Goal: Information Seeking & Learning: Find specific fact

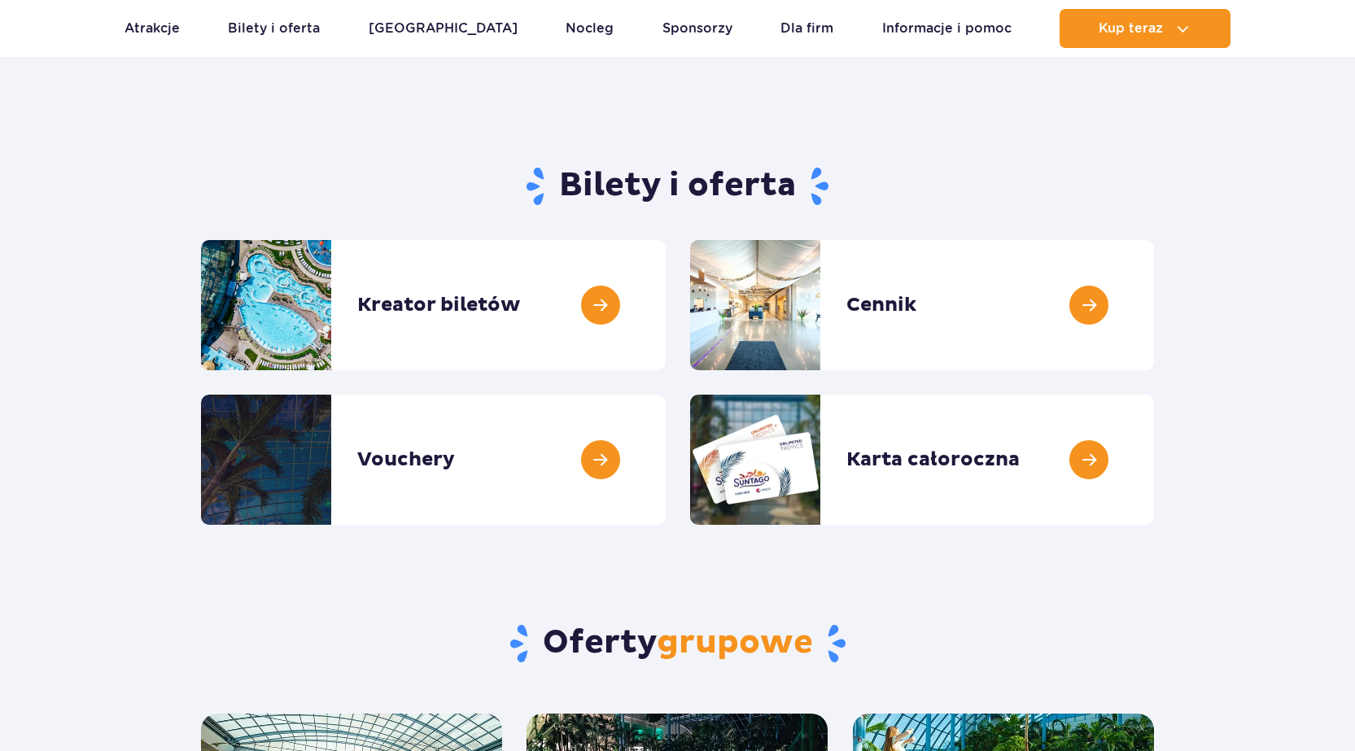
scroll to position [163, 0]
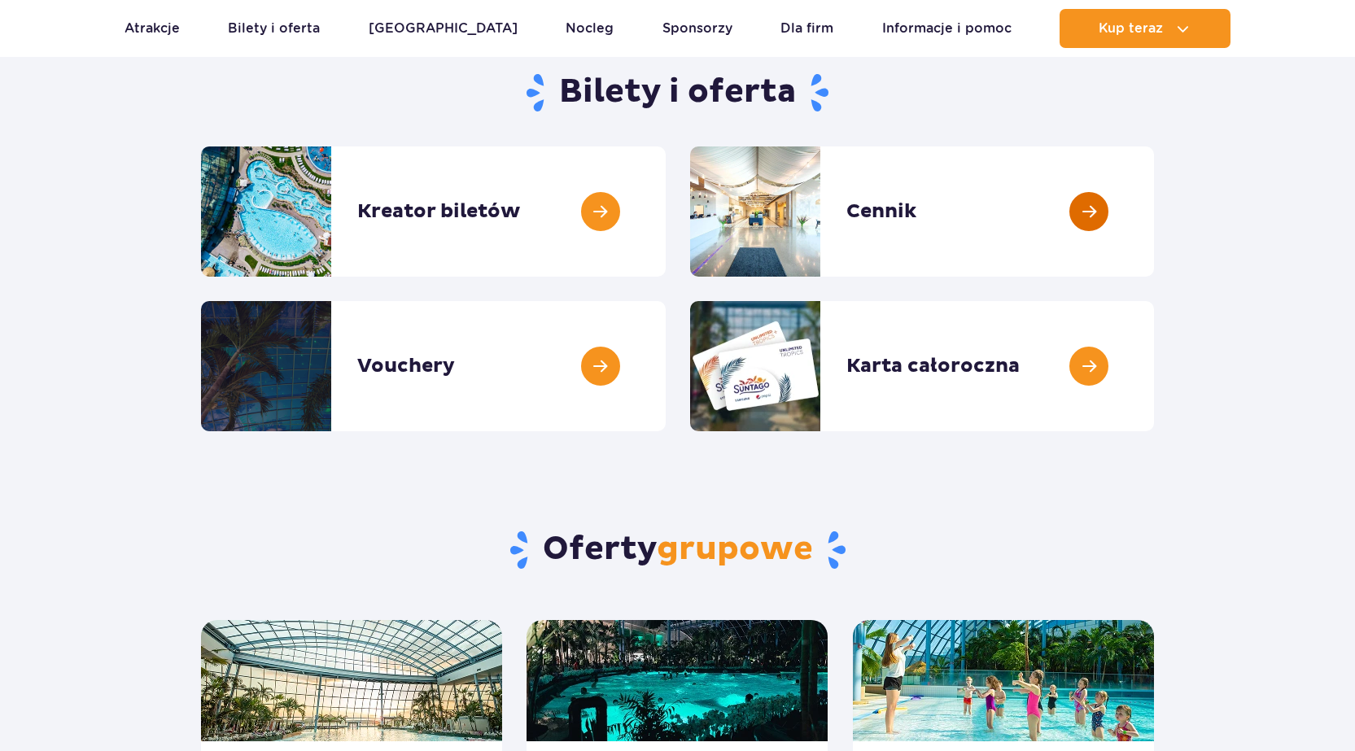
click at [1154, 205] on link at bounding box center [1154, 211] width 0 height 130
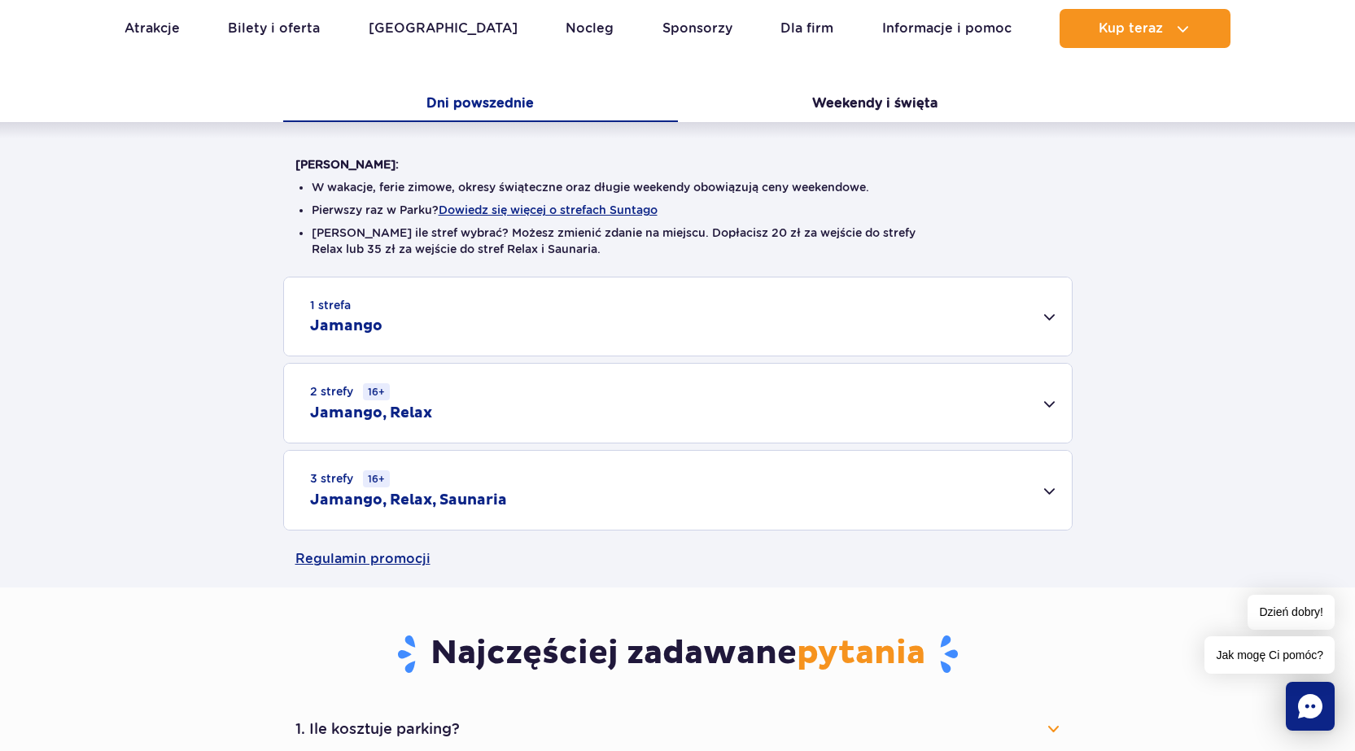
click at [499, 394] on div "2 strefy 16+ Jamango, Relax" at bounding box center [678, 403] width 788 height 79
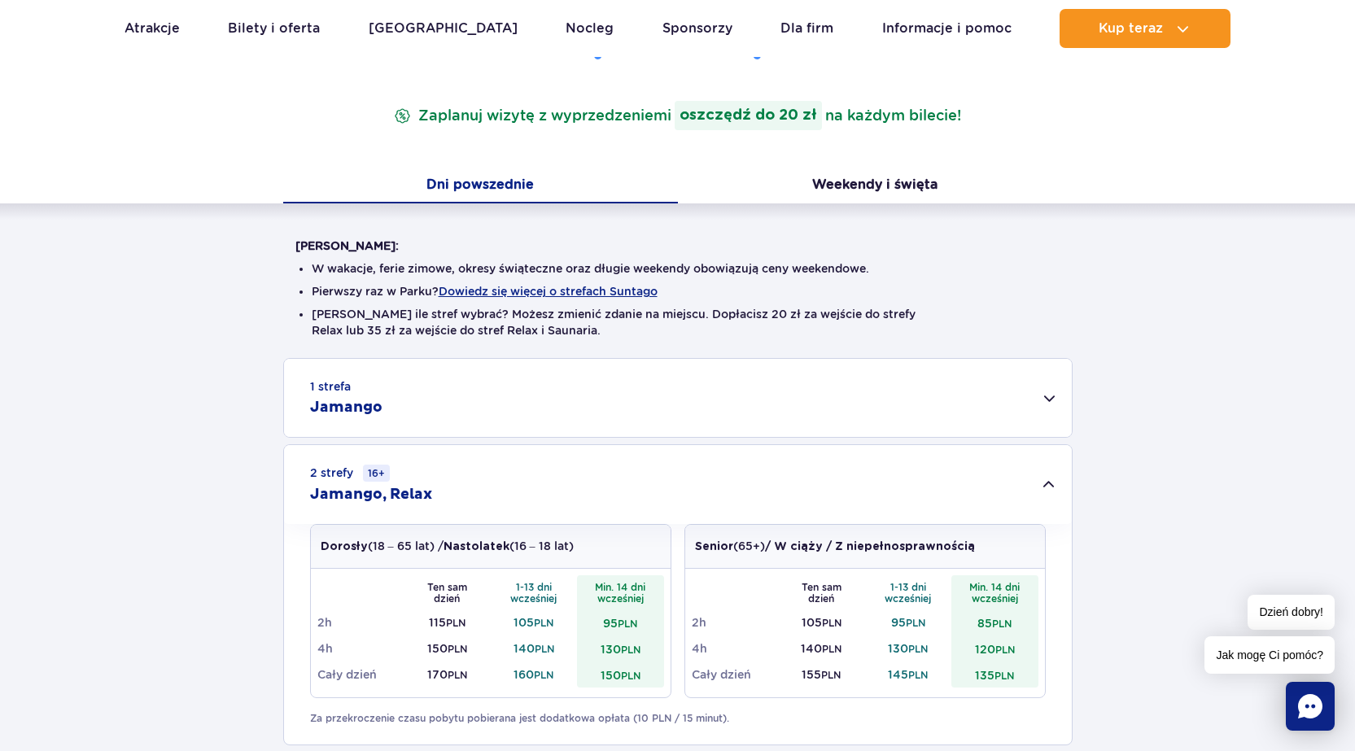
scroll to position [488, 0]
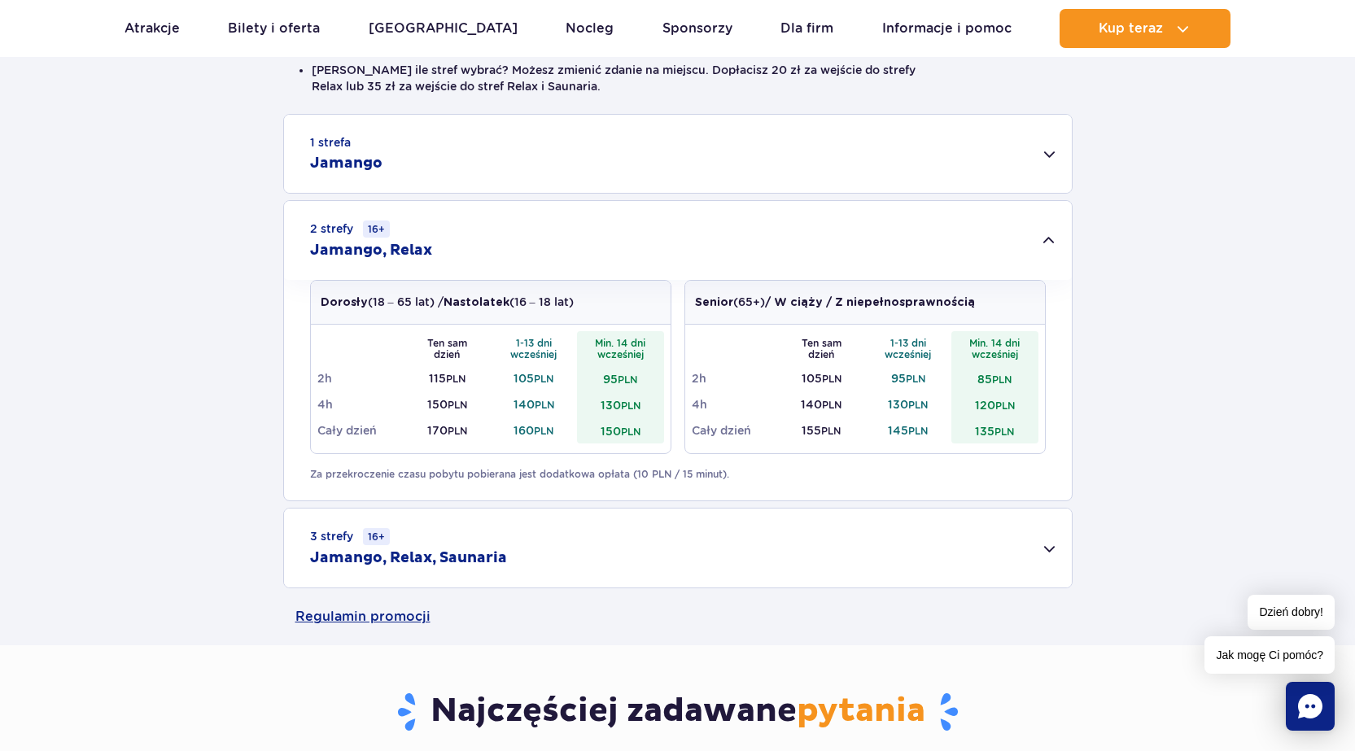
click at [518, 531] on div "3 strefy 16+ Jamango, Relax, Saunaria" at bounding box center [678, 548] width 788 height 79
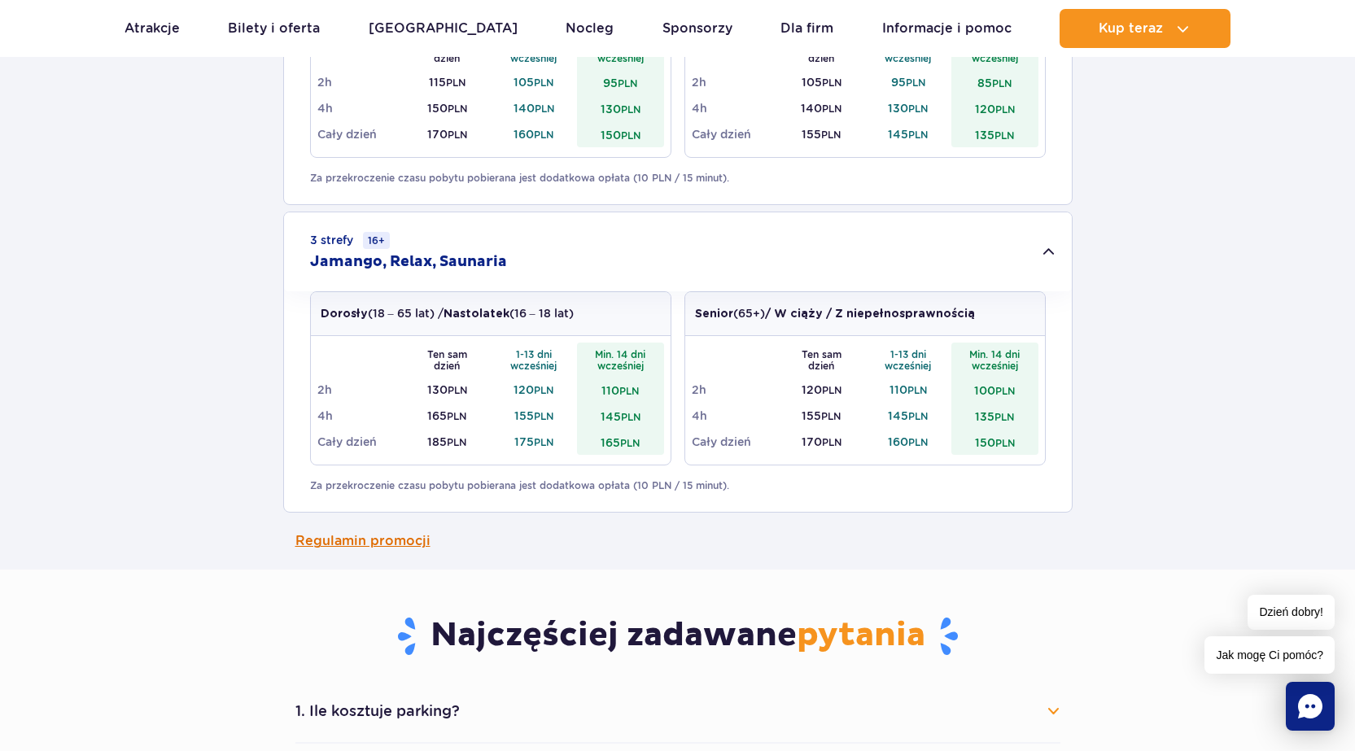
scroll to position [814, 0]
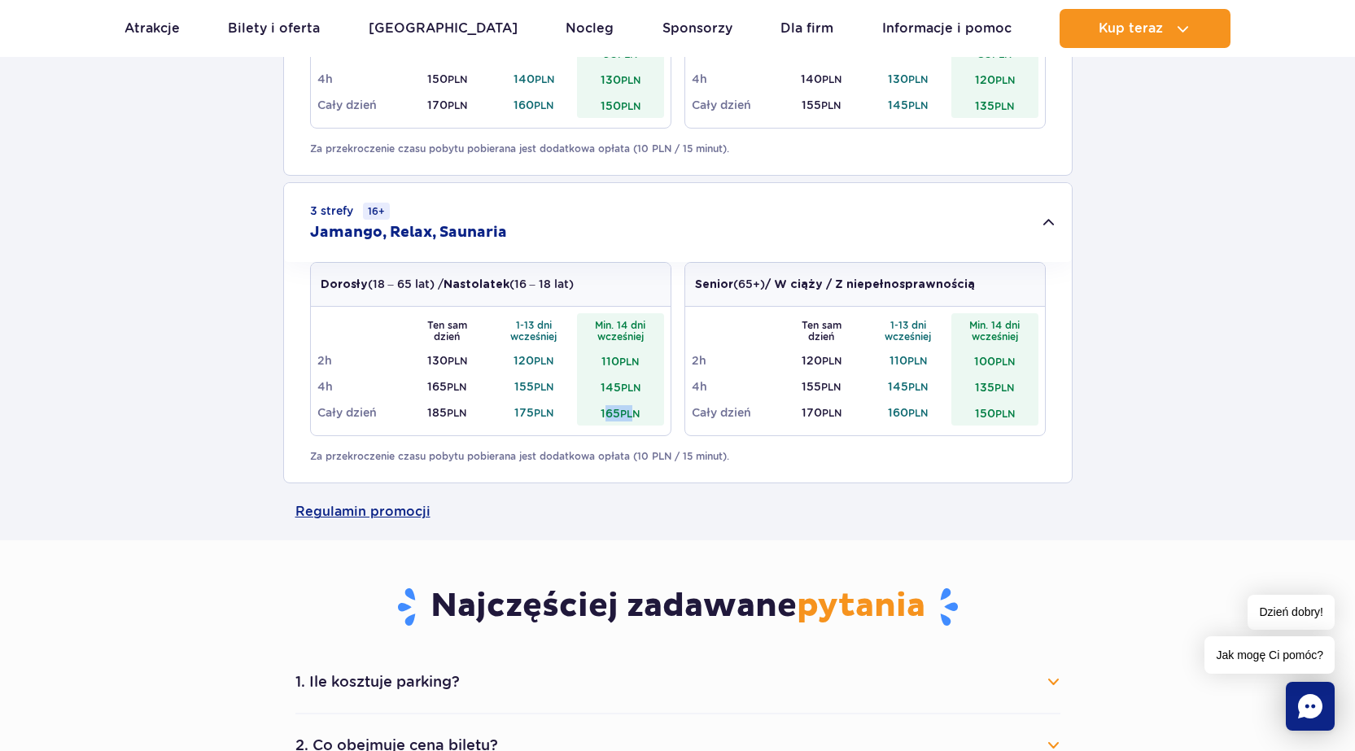
drag, startPoint x: 602, startPoint y: 412, endPoint x: 633, endPoint y: 411, distance: 30.9
click at [633, 411] on td "165 PLN" at bounding box center [620, 413] width 87 height 26
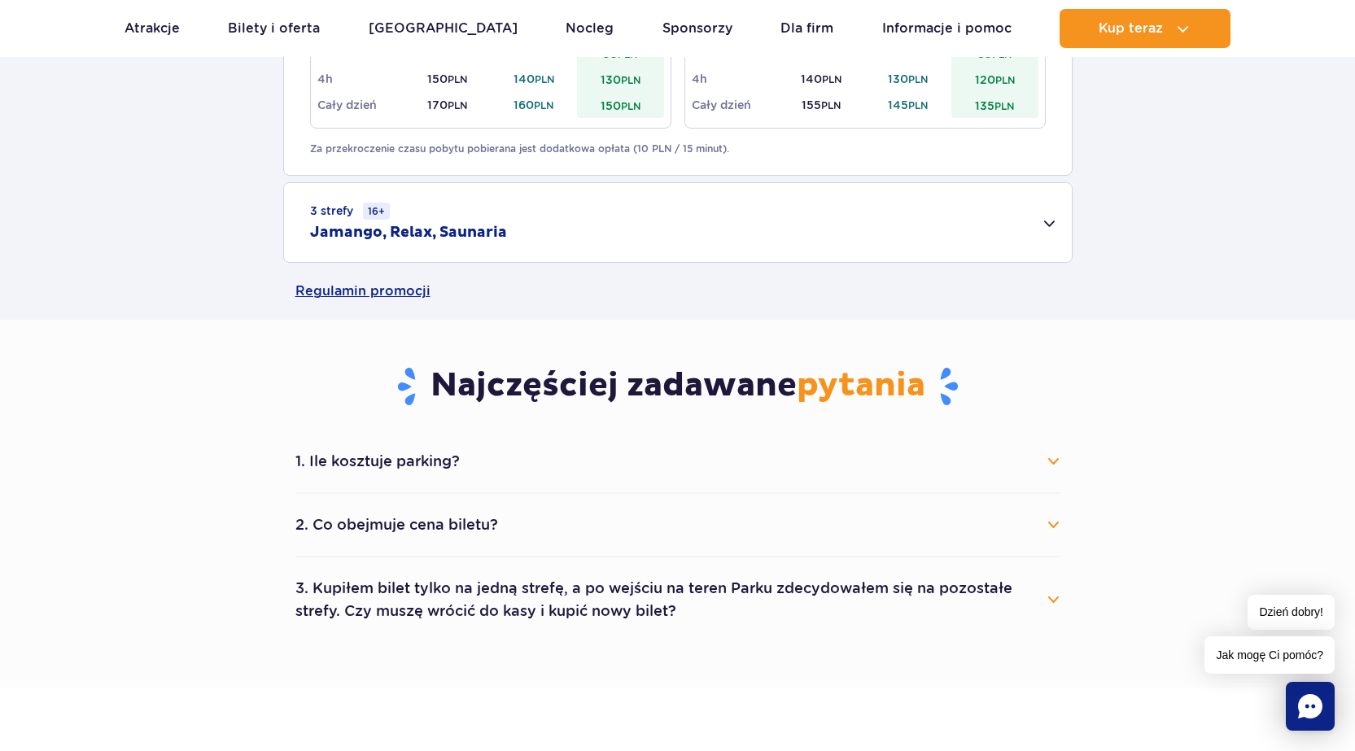
click at [630, 410] on small "PLN" at bounding box center [630, 414] width 20 height 12
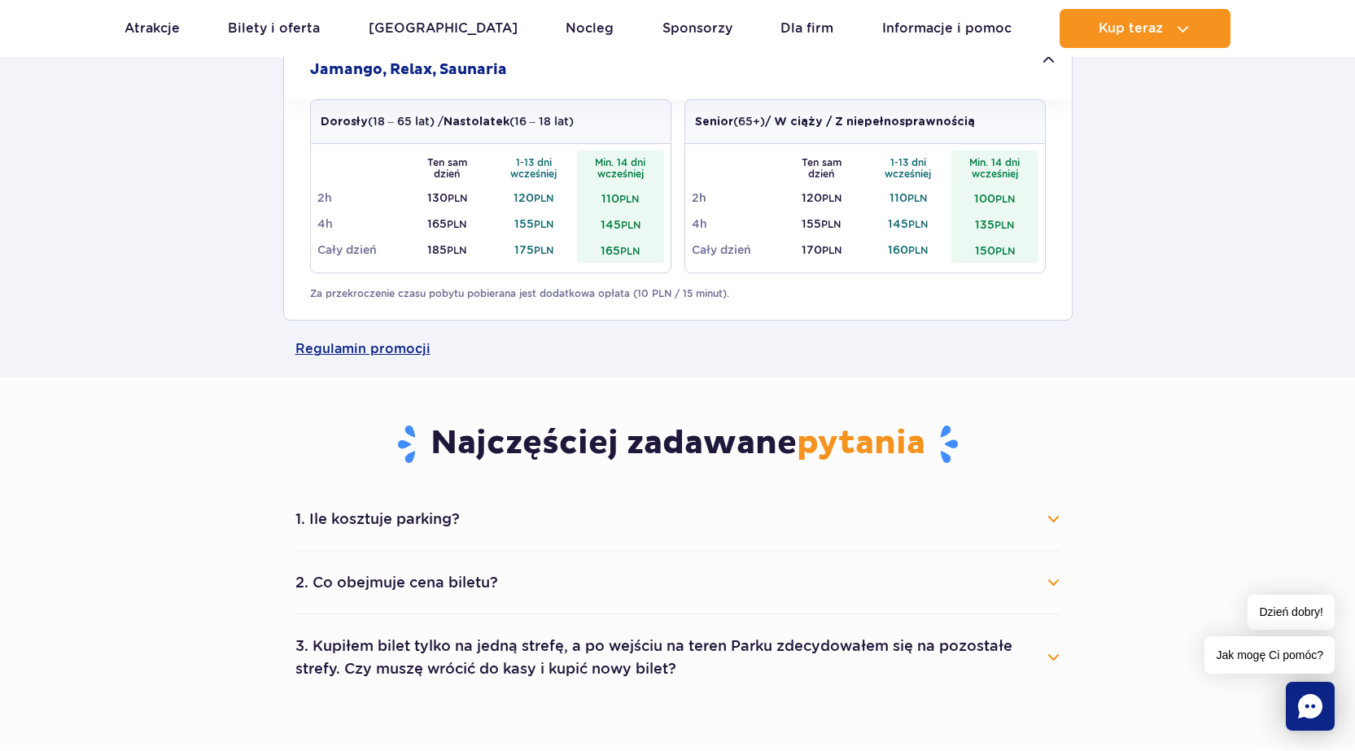
scroll to position [1221, 0]
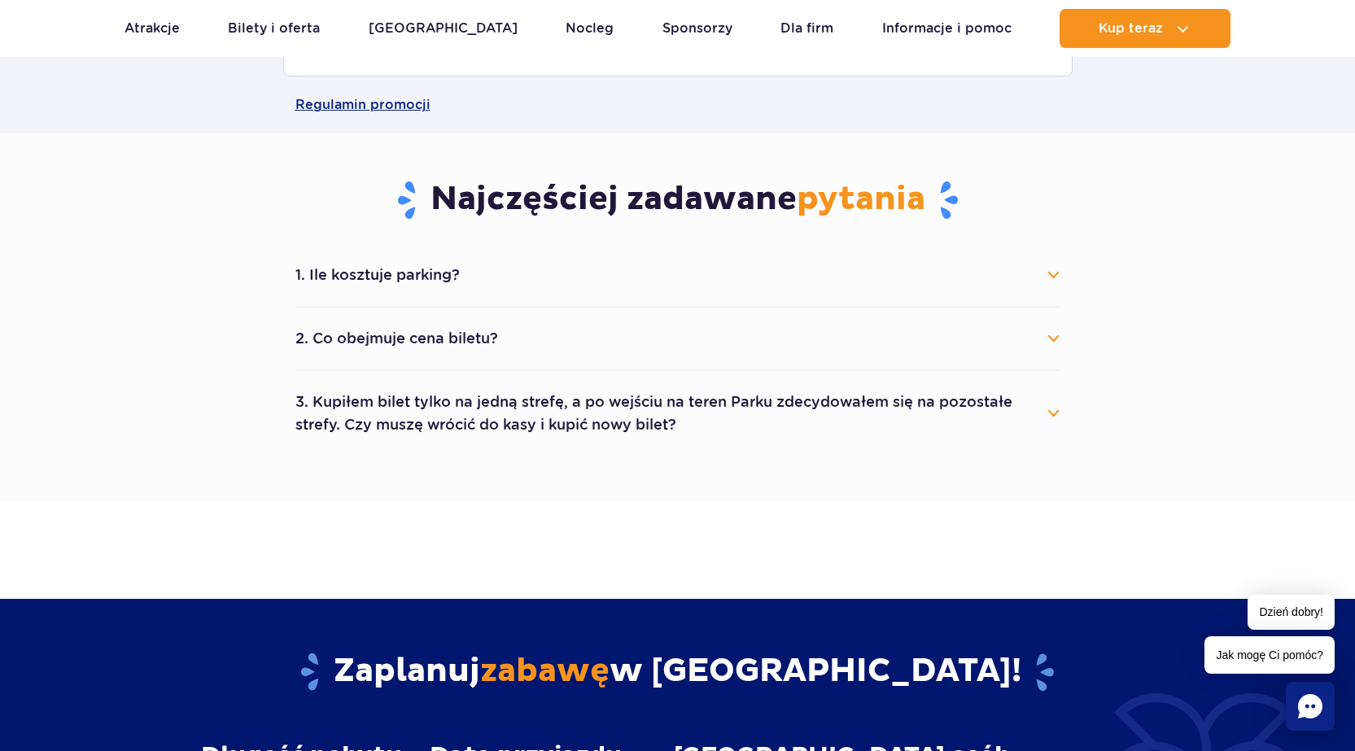
click at [557, 262] on button "1. Ile kosztuje parking?" at bounding box center [677, 275] width 765 height 36
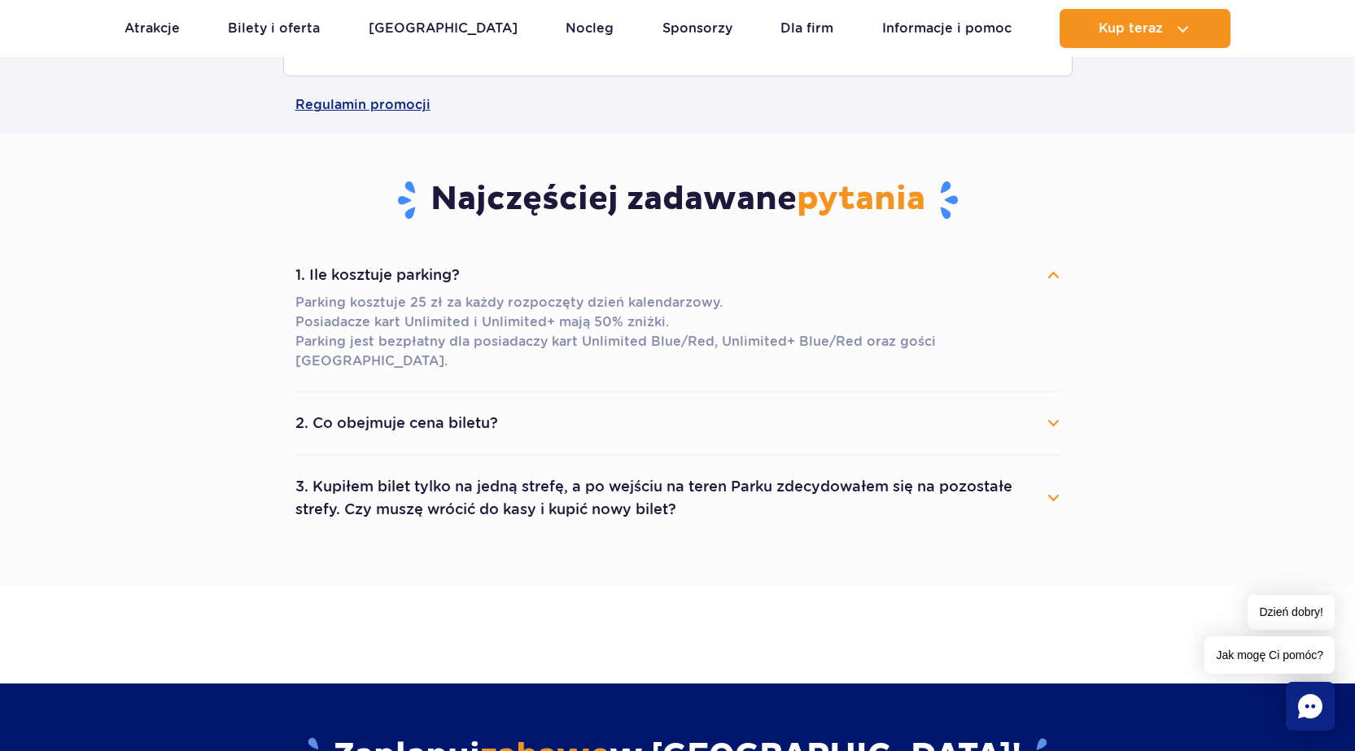
click at [565, 264] on button "1. Ile kosztuje parking?" at bounding box center [677, 275] width 765 height 36
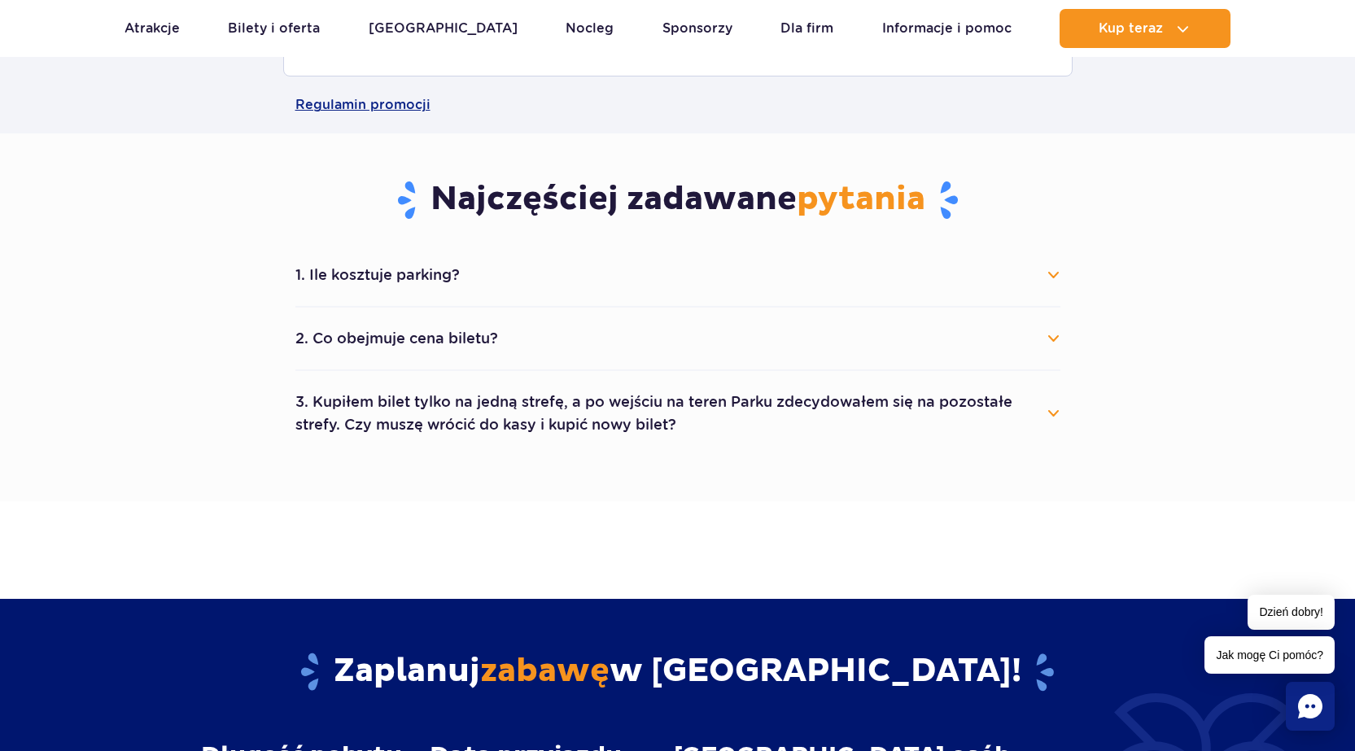
click at [565, 264] on button "1. Ile kosztuje parking?" at bounding box center [677, 275] width 765 height 36
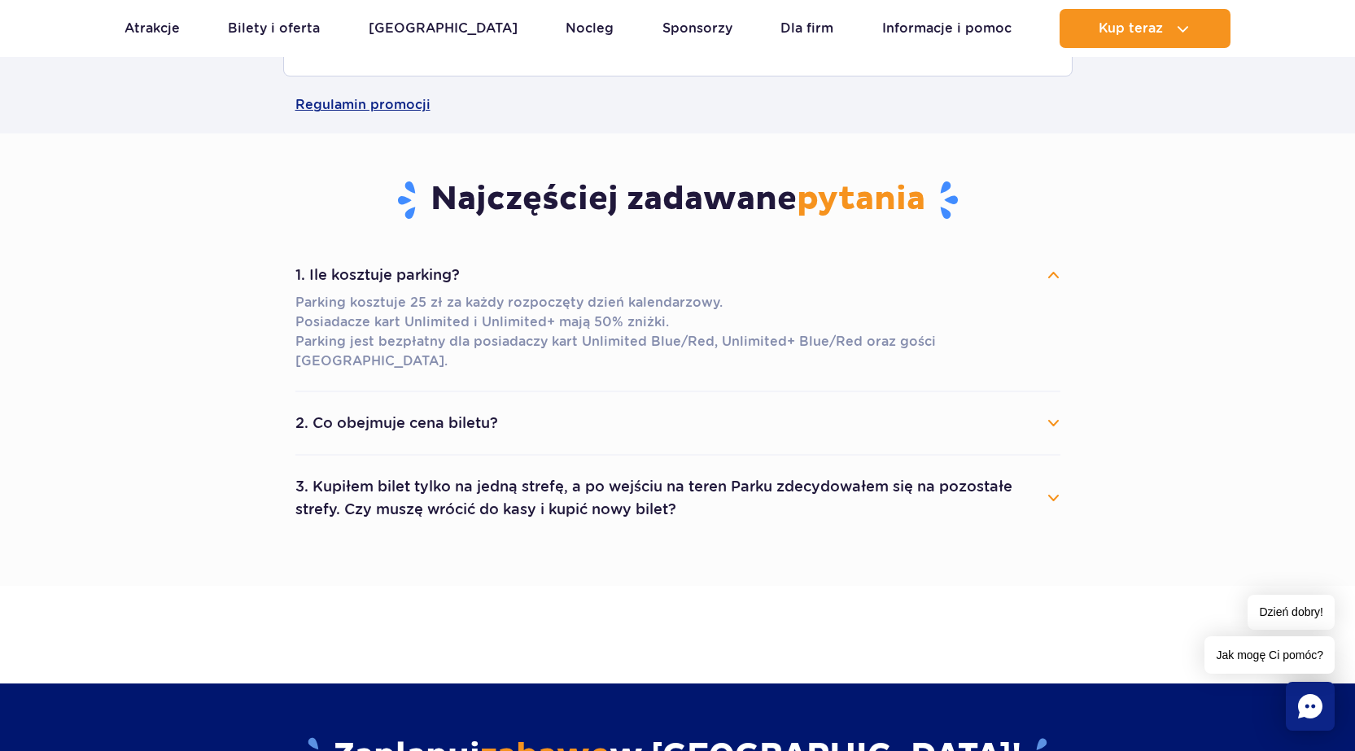
click at [565, 266] on button "1. Ile kosztuje parking?" at bounding box center [677, 275] width 765 height 36
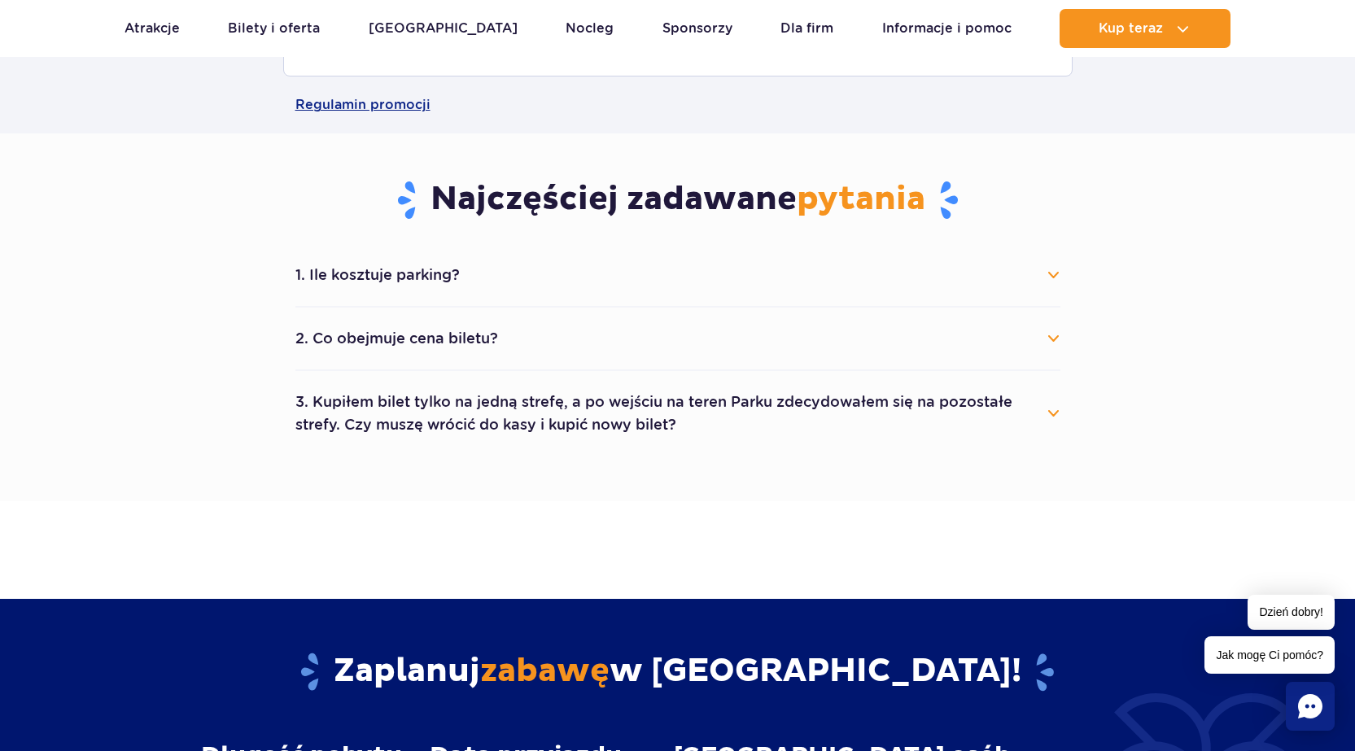
click at [517, 343] on button "2. Co obejmuje cena biletu?" at bounding box center [677, 339] width 765 height 36
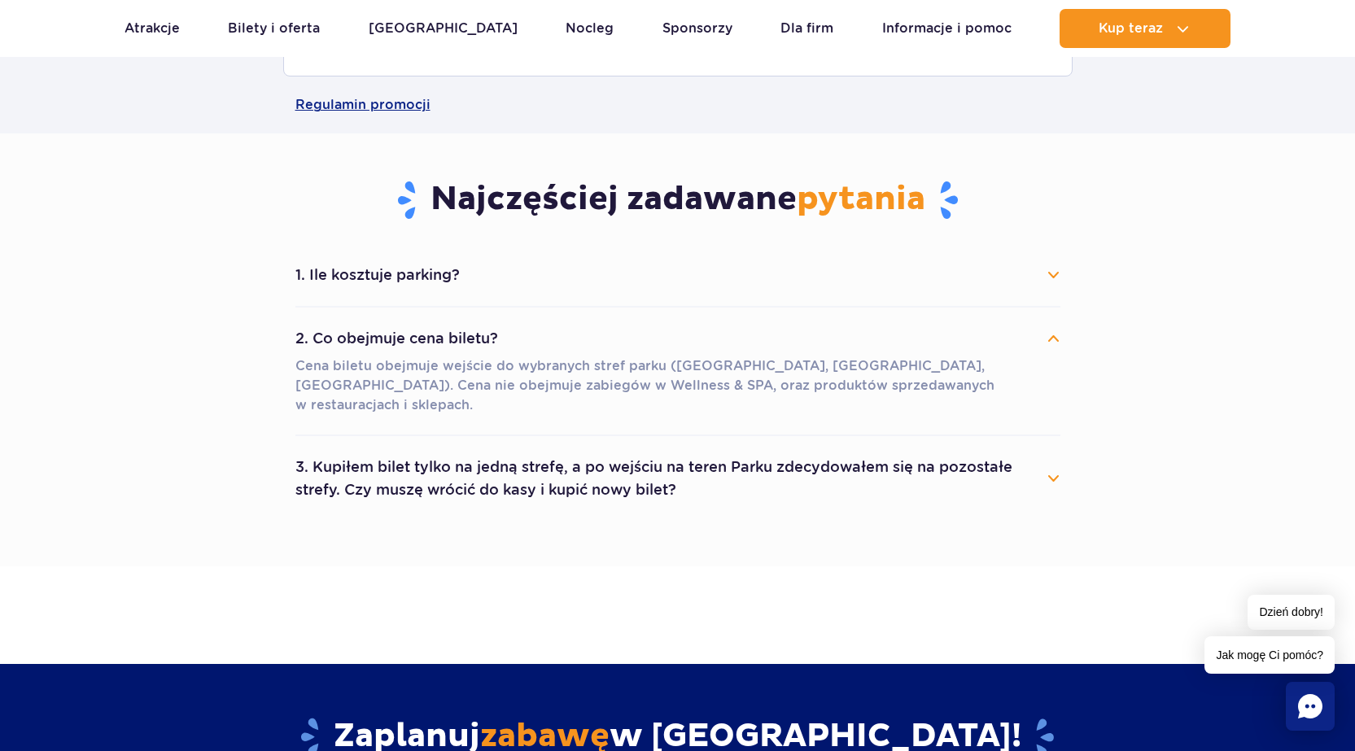
click at [518, 343] on button "2. Co obejmuje cena biletu?" at bounding box center [677, 339] width 765 height 36
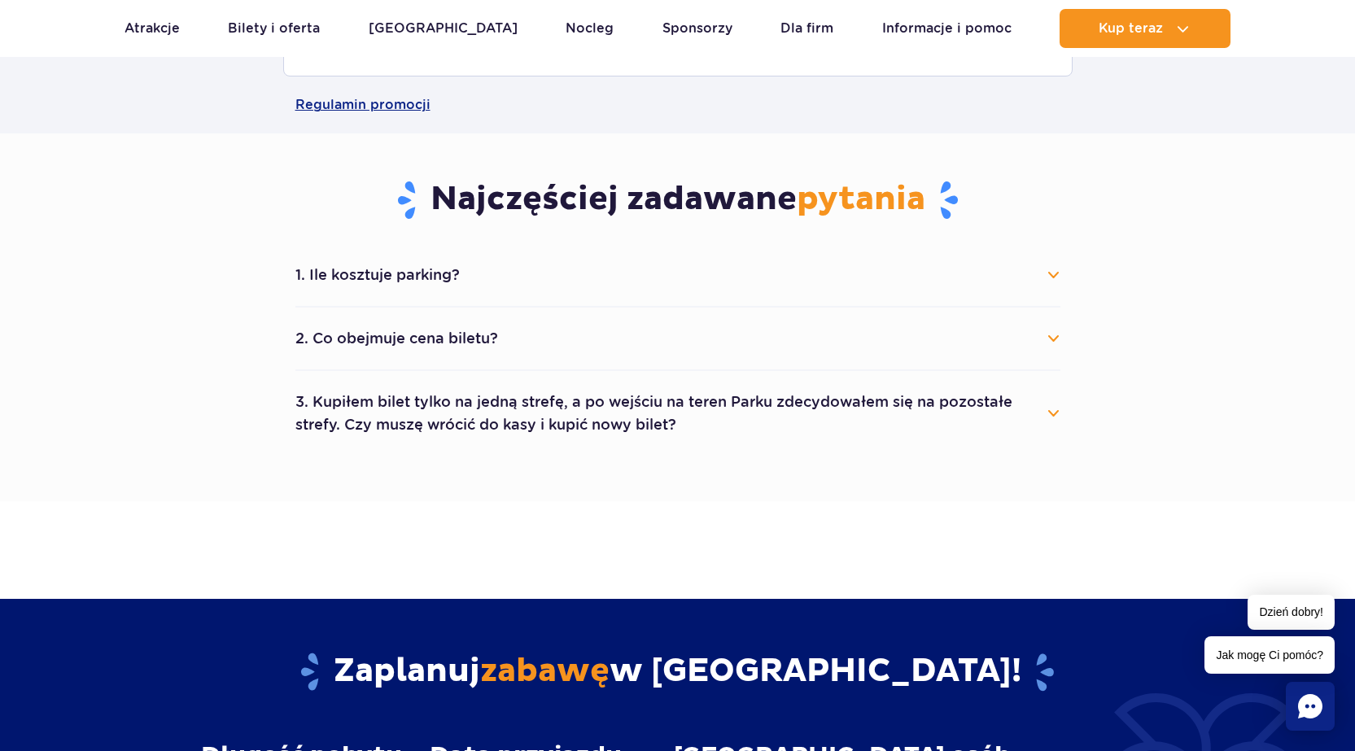
click at [544, 393] on button "3. Kupiłem bilet tylko na jedną strefę, a po wejściu na teren Parku zdecydowałe…" at bounding box center [677, 413] width 765 height 59
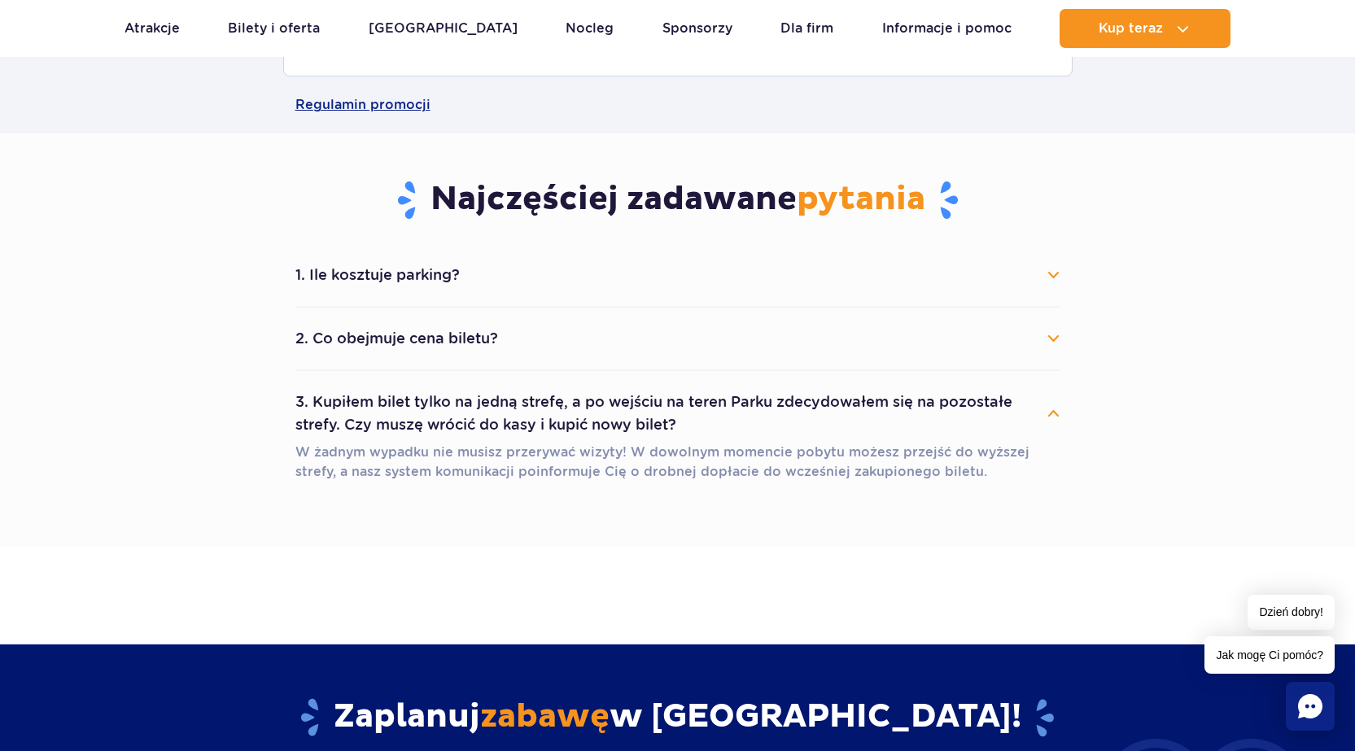
click at [540, 388] on button "3. Kupiłem bilet tylko na jedną strefę, a po wejściu na teren Parku zdecydowałe…" at bounding box center [677, 413] width 765 height 59
